Goal: Task Accomplishment & Management: Use online tool/utility

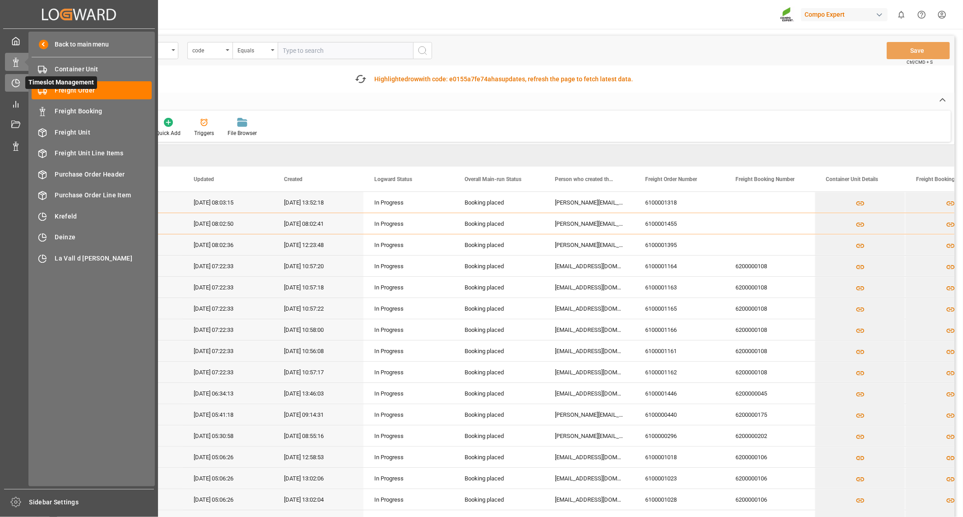
click at [19, 82] on icon at bounding box center [15, 83] width 9 height 9
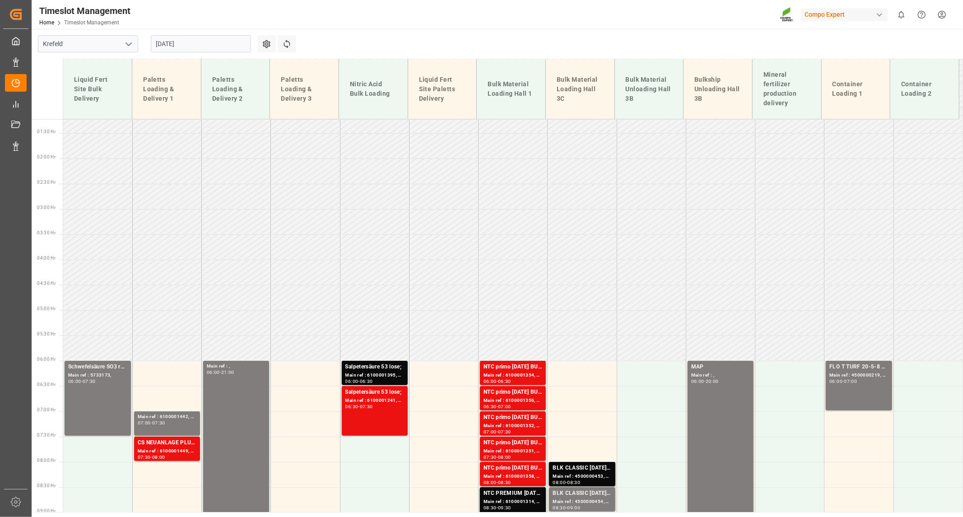
scroll to position [25, 0]
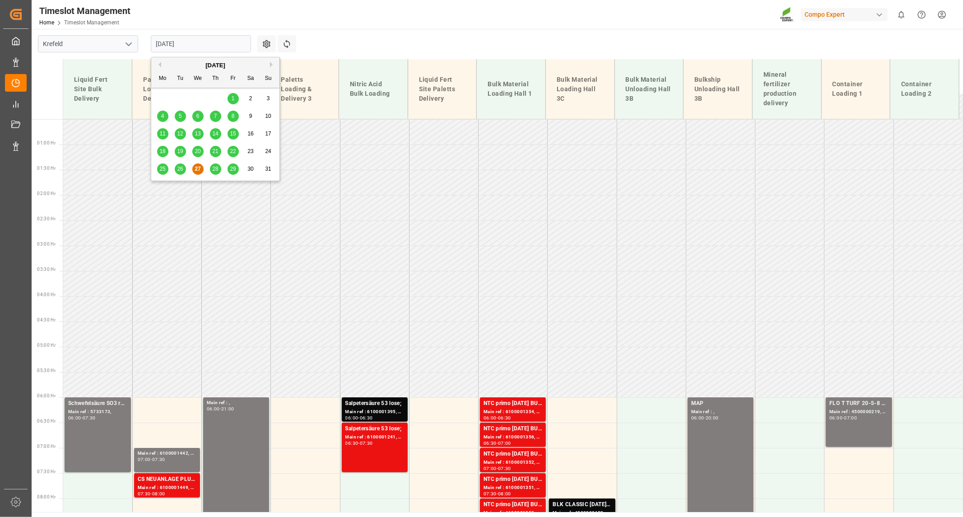
drag, startPoint x: 180, startPoint y: 43, endPoint x: 192, endPoint y: 87, distance: 46.0
click at [181, 43] on input "[DATE]" at bounding box center [201, 43] width 100 height 17
click at [176, 168] on div "26" at bounding box center [180, 169] width 11 height 11
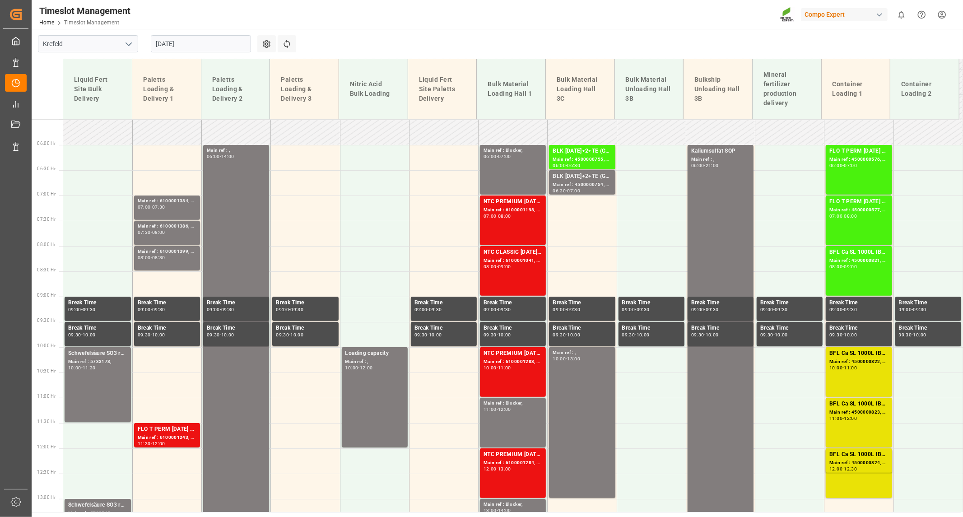
scroll to position [176, 0]
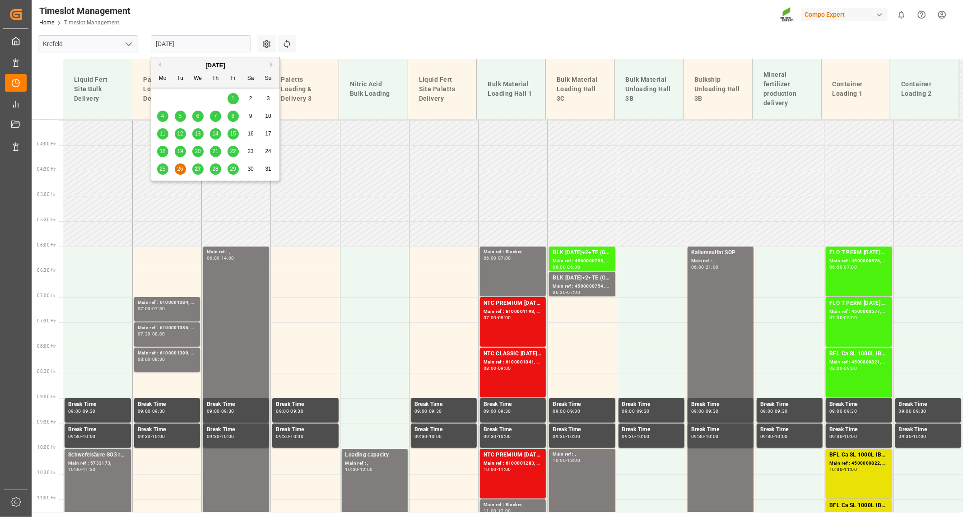
click at [195, 42] on input "[DATE]" at bounding box center [201, 43] width 100 height 17
click at [161, 170] on span "25" at bounding box center [162, 169] width 6 height 6
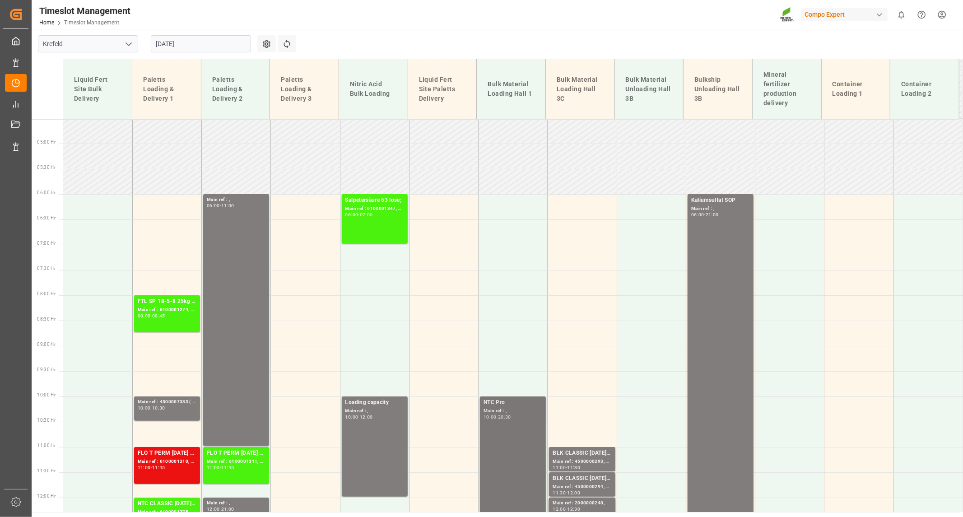
scroll to position [226, 0]
